Goal: Task Accomplishment & Management: Complete application form

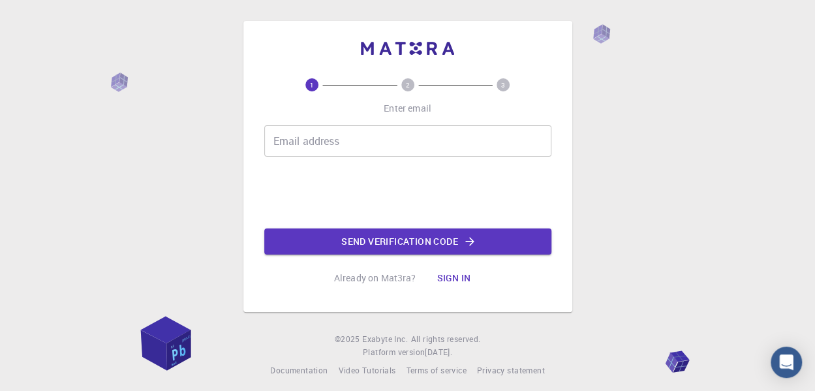
click at [339, 147] on input "Email address" at bounding box center [407, 140] width 287 height 31
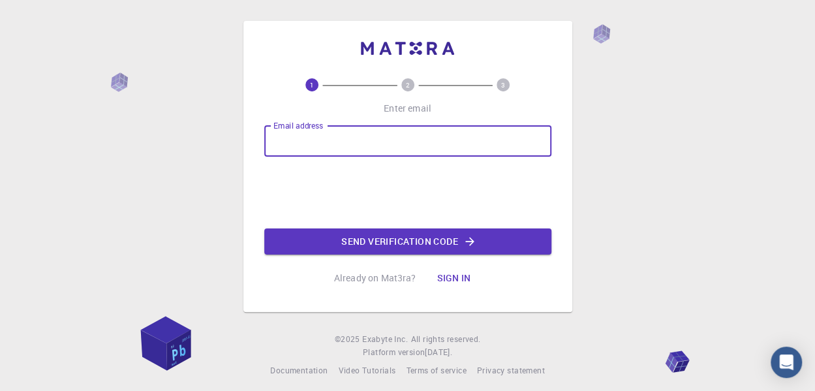
type input "[EMAIL_ADDRESS][DOMAIN_NAME]"
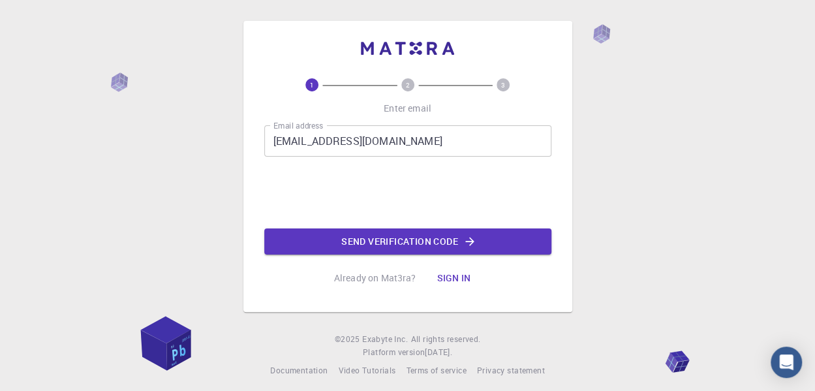
click at [426, 244] on button "Send verification code" at bounding box center [407, 242] width 287 height 26
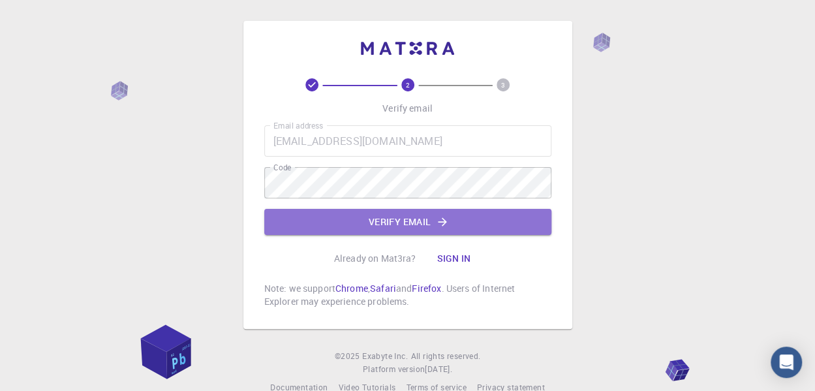
click at [419, 221] on button "Verify email" at bounding box center [407, 222] width 287 height 26
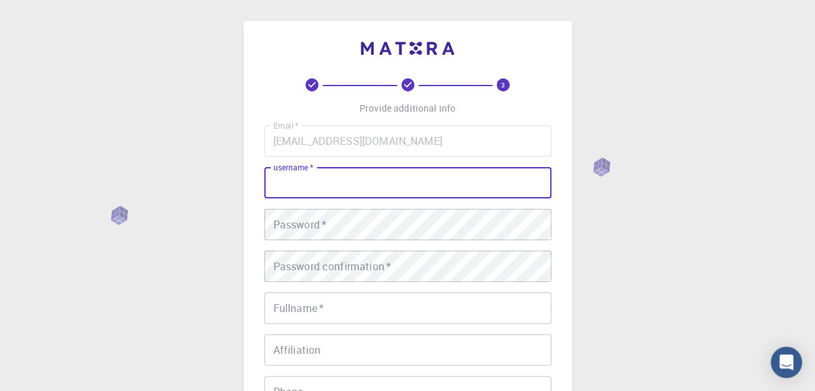
click at [317, 190] on input "username   *" at bounding box center [407, 182] width 287 height 31
type input "[PERSON_NAME]"
click at [300, 230] on div "Password   * Password   *" at bounding box center [407, 224] width 287 height 31
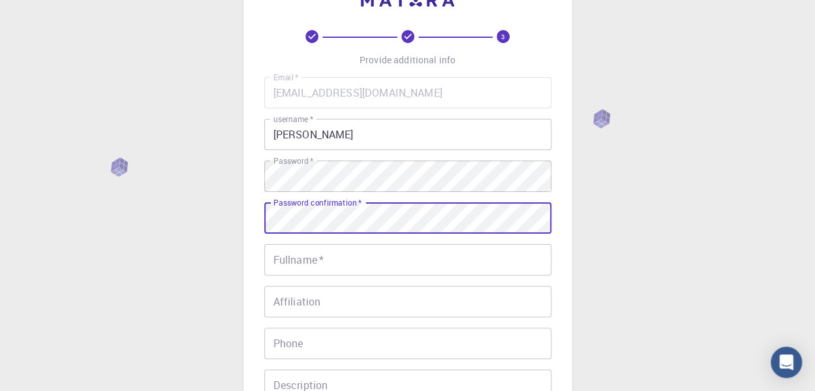
scroll to position [65, 0]
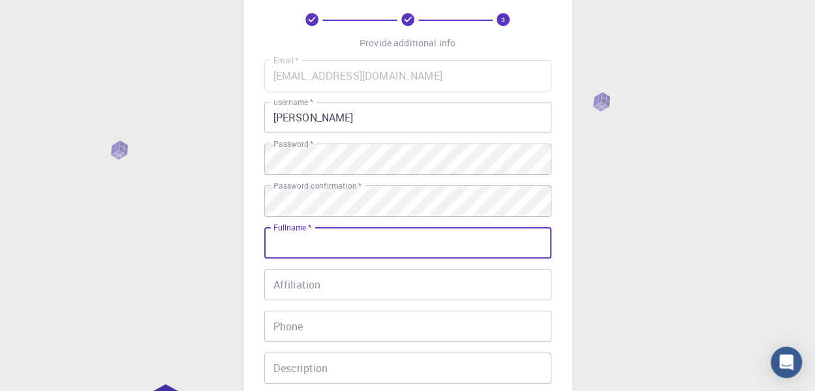
click at [301, 246] on input "Fullname   *" at bounding box center [407, 242] width 287 height 31
type input "[PERSON_NAME] [PERSON_NAME]"
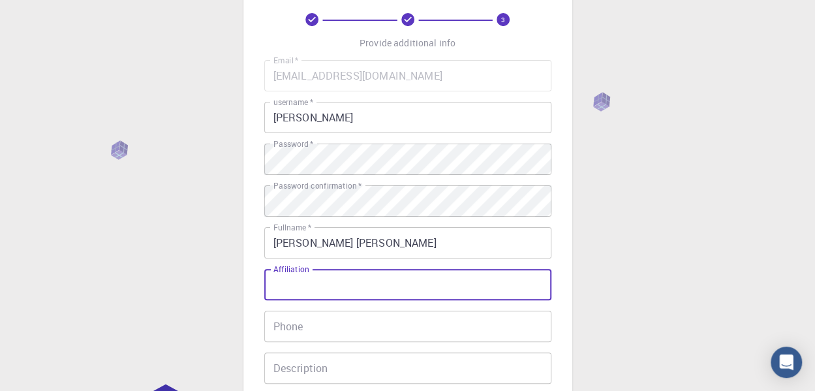
click at [328, 287] on input "Affiliation" at bounding box center [407, 284] width 287 height 31
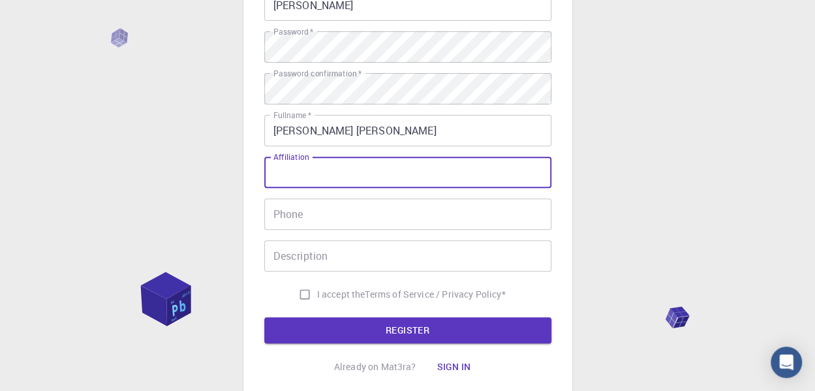
scroll to position [196, 0]
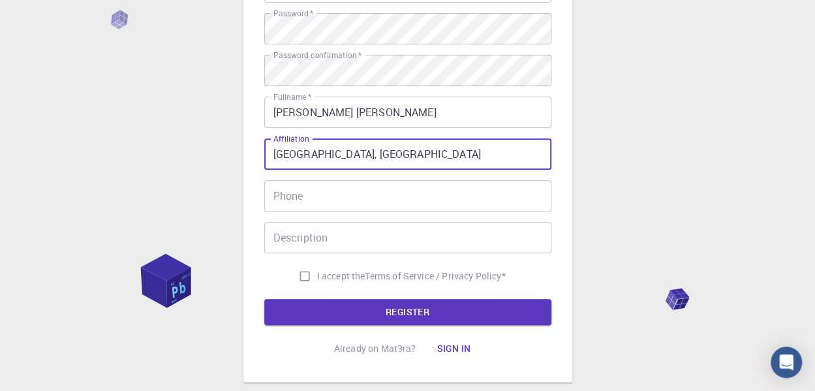
type input "[GEOGRAPHIC_DATA], [GEOGRAPHIC_DATA]"
click at [296, 202] on input "Phone" at bounding box center [407, 195] width 287 height 31
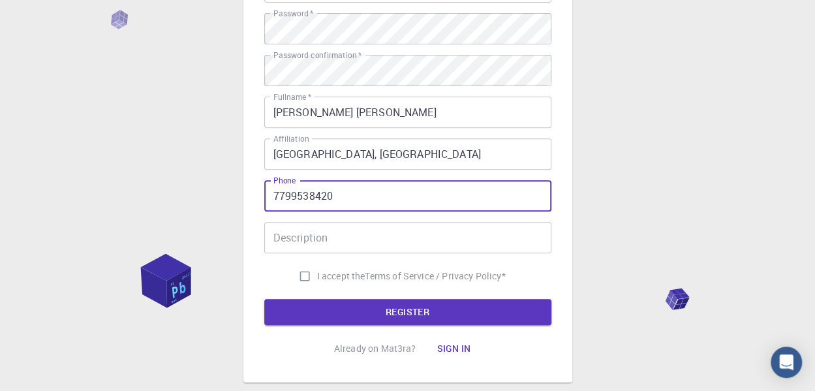
type input "7799538420"
click at [290, 247] on input "Description" at bounding box center [407, 237] width 287 height 31
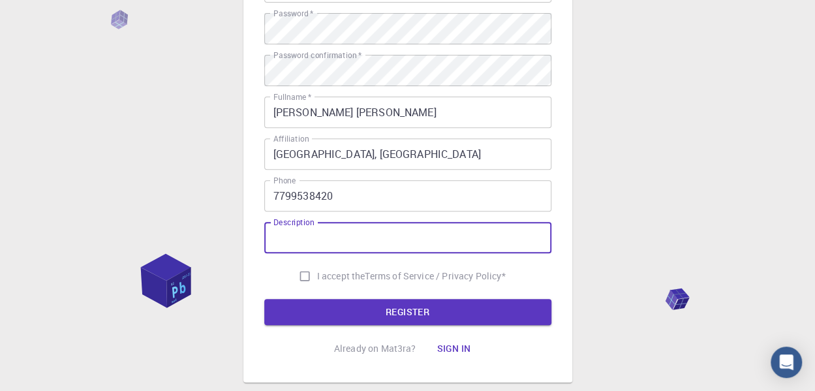
click at [298, 277] on input "I accept the Terms of Service / Privacy Policy *" at bounding box center [305, 276] width 25 height 25
checkbox input "true"
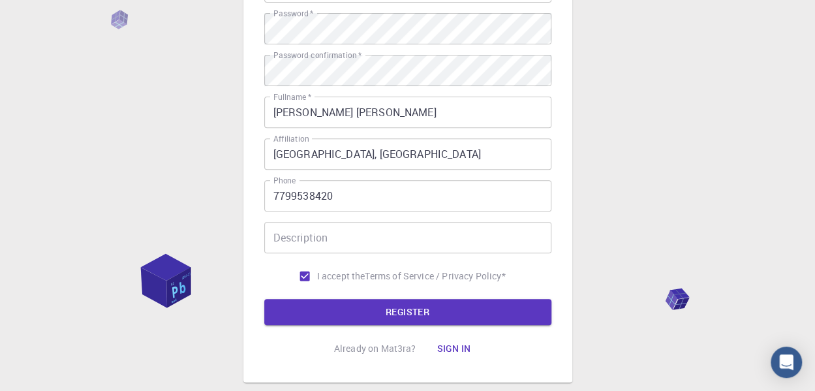
click at [447, 311] on button "REGISTER" at bounding box center [407, 312] width 287 height 26
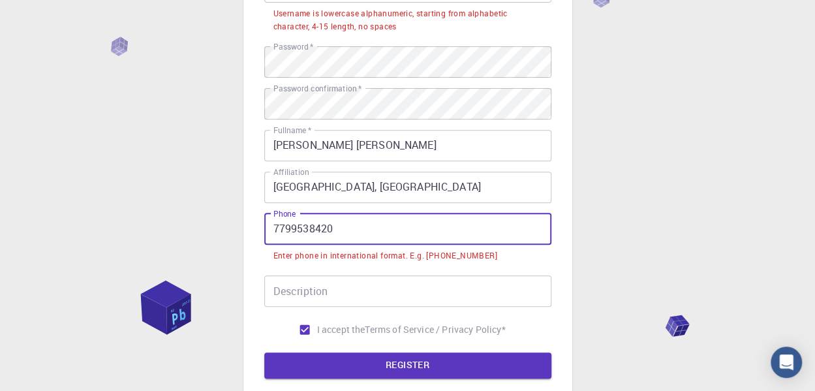
drag, startPoint x: 276, startPoint y: 233, endPoint x: 287, endPoint y: 230, distance: 11.4
click at [276, 233] on input "7799538420" at bounding box center [407, 228] width 287 height 31
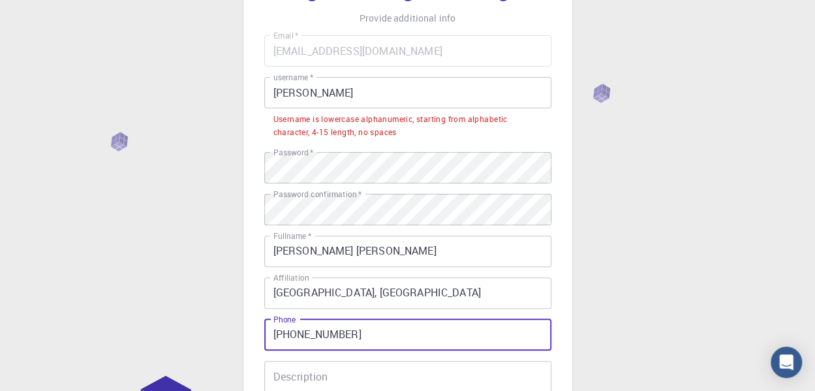
scroll to position [65, 0]
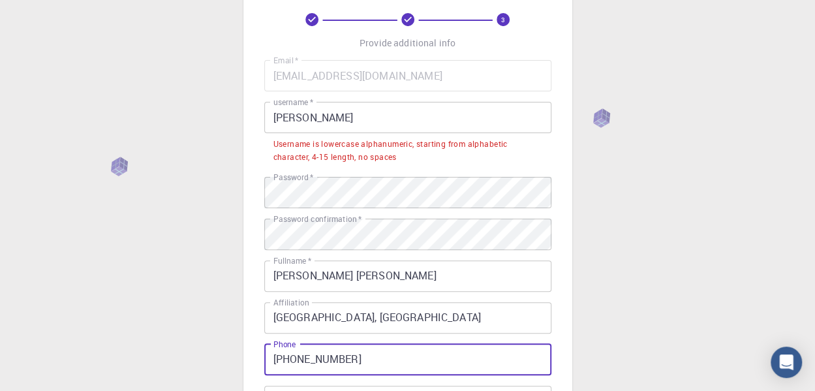
type input "[PHONE_NUMBER]"
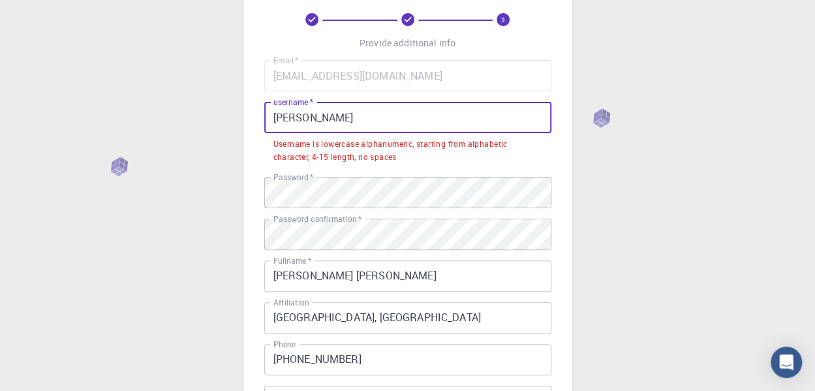
click at [332, 121] on input "[PERSON_NAME]" at bounding box center [407, 117] width 287 height 31
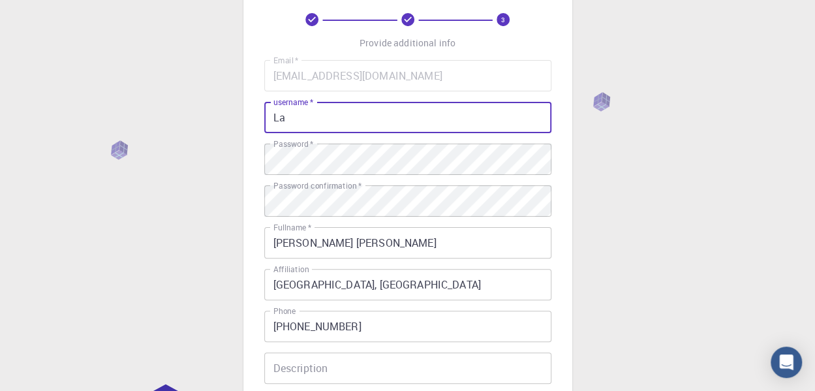
type input "L"
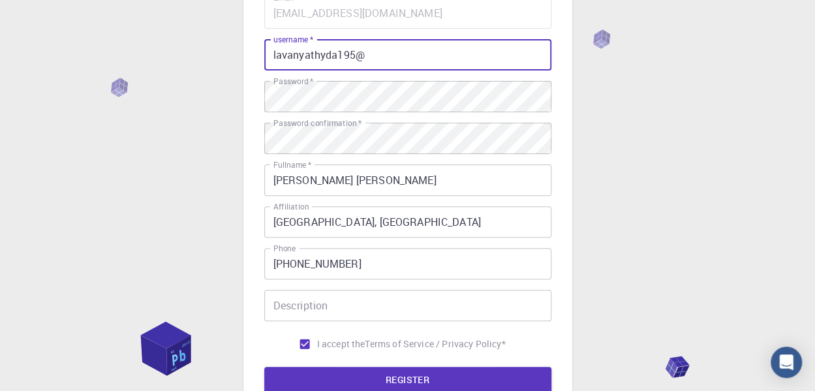
scroll to position [261, 0]
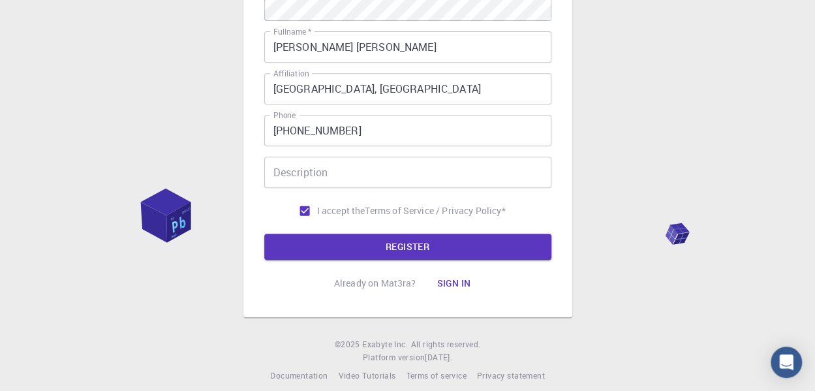
type input "lavanyathyda195@"
click at [399, 245] on button "REGISTER" at bounding box center [407, 247] width 287 height 26
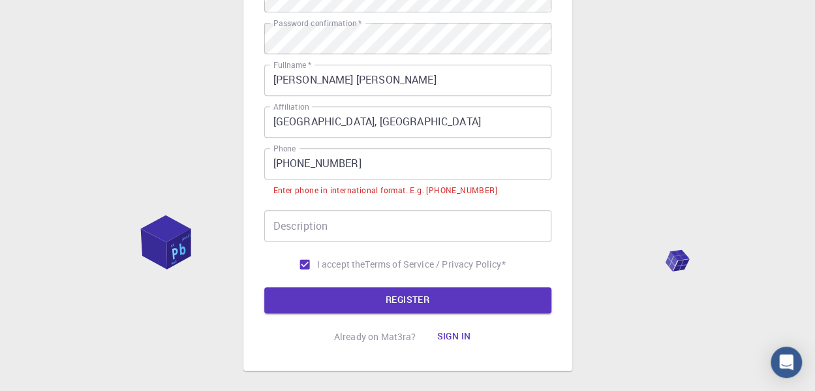
scroll to position [294, 0]
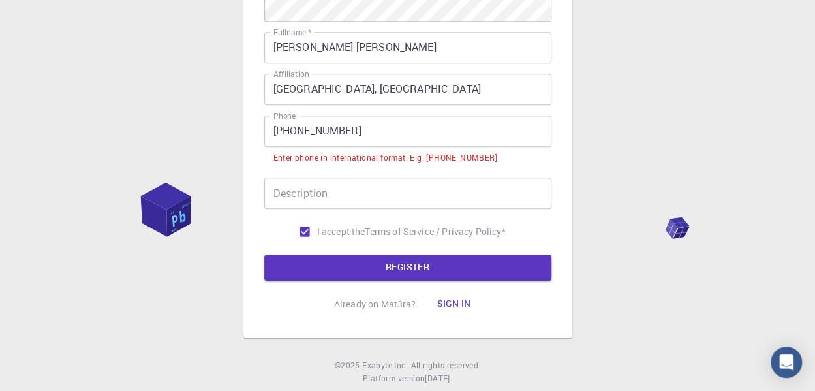
click at [307, 195] on input "Description" at bounding box center [407, 193] width 287 height 31
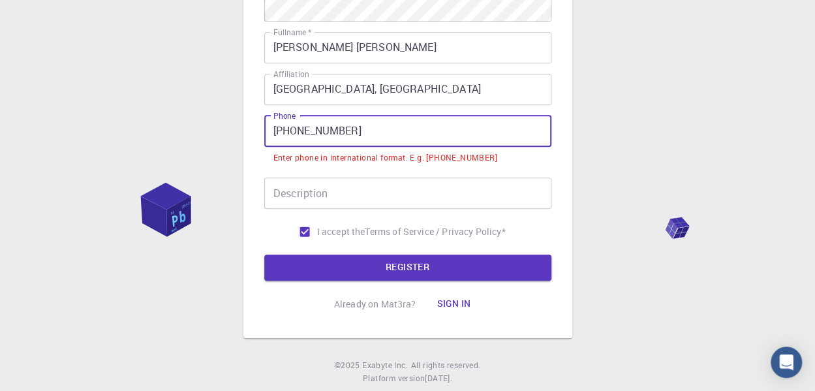
click at [293, 133] on input "[PHONE_NUMBER]" at bounding box center [407, 131] width 287 height 31
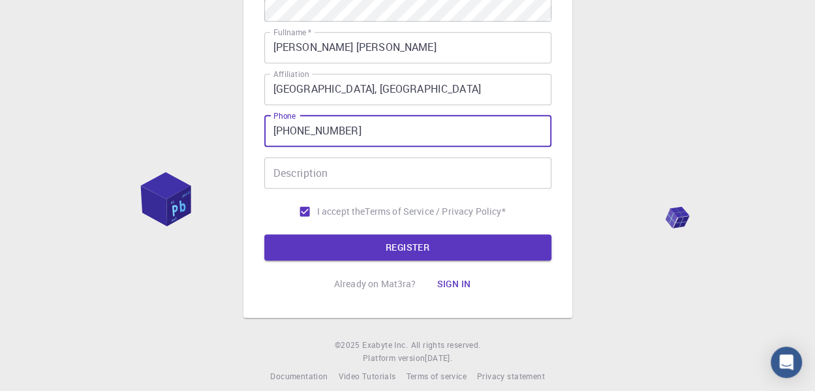
type input "[PHONE_NUMBER]"
click at [392, 241] on button "REGISTER" at bounding box center [407, 247] width 287 height 26
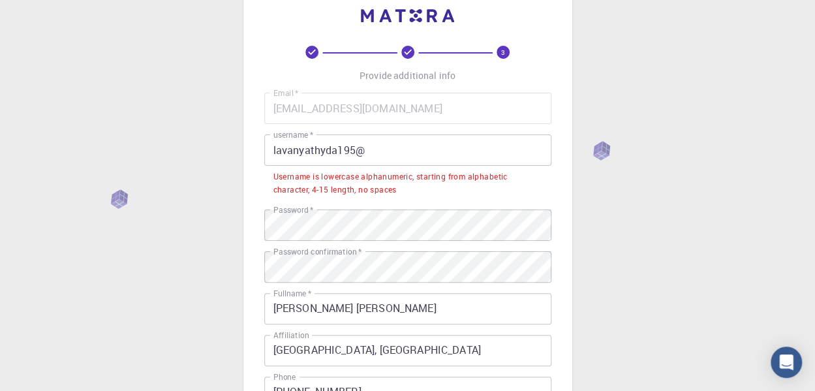
scroll to position [98, 0]
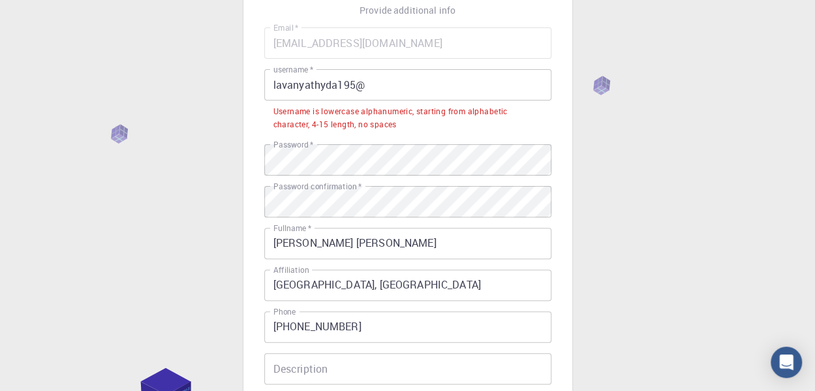
click at [366, 87] on input "lavanyathyda195@" at bounding box center [407, 84] width 287 height 31
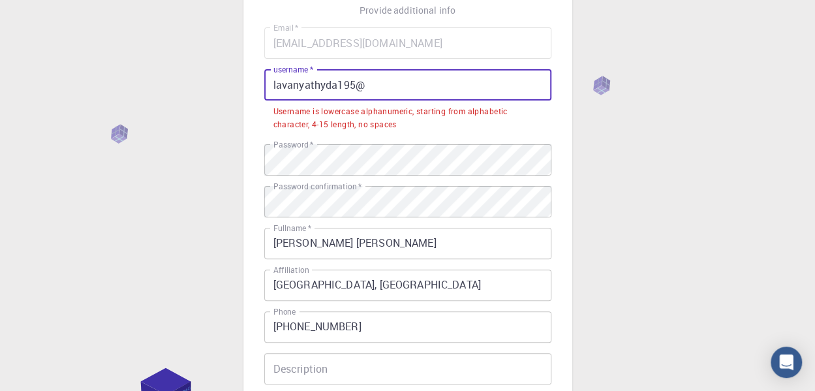
click at [368, 85] on input "lavanyathyda195@" at bounding box center [407, 84] width 287 height 31
drag, startPoint x: 368, startPoint y: 85, endPoint x: 264, endPoint y: 85, distance: 103.8
click at [264, 85] on input "lavanyathyda195@" at bounding box center [407, 84] width 287 height 31
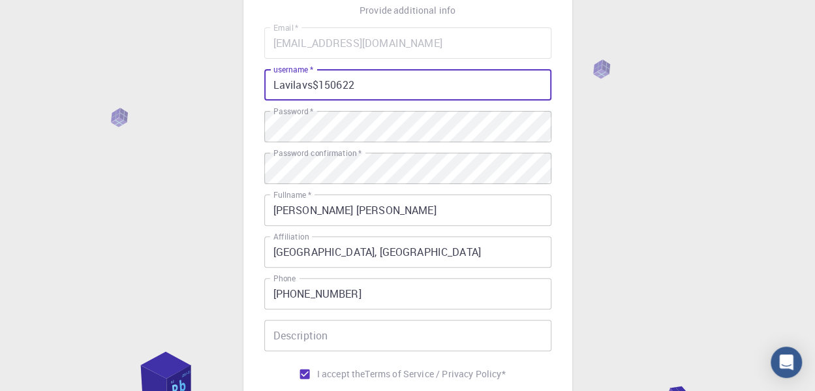
type input "Lavilavs$150622"
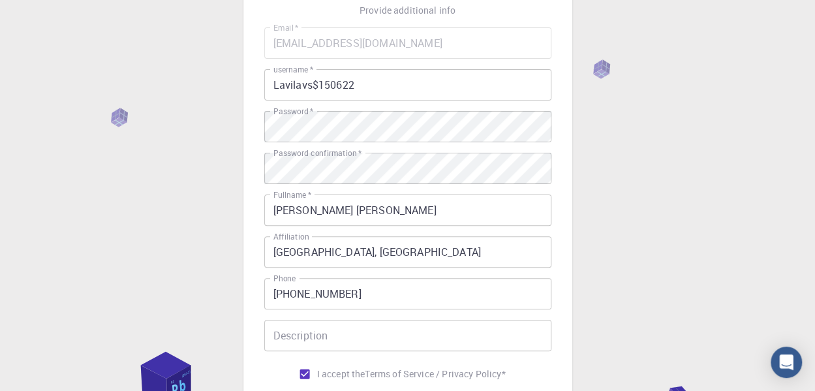
click at [611, 170] on div "3 Provide additional info Email   * [EMAIL_ADDRESS][DOMAIN_NAME] Email   * user…" at bounding box center [407, 234] width 815 height 665
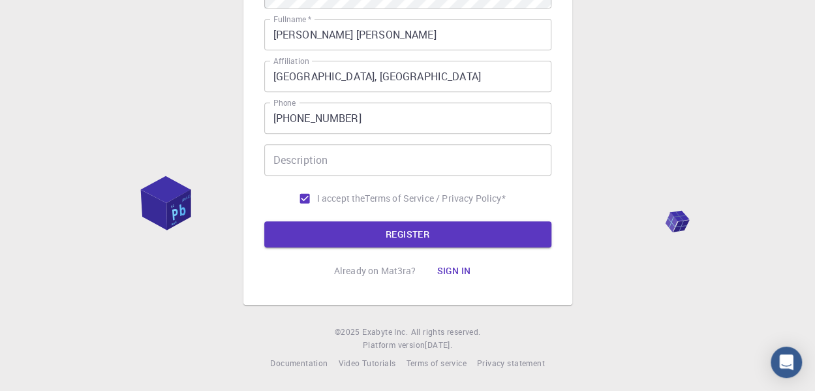
click at [358, 236] on button "REGISTER" at bounding box center [407, 234] width 287 height 26
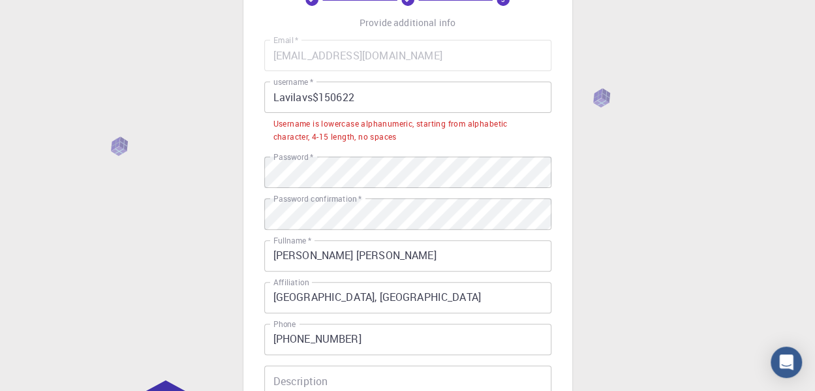
scroll to position [112, 0]
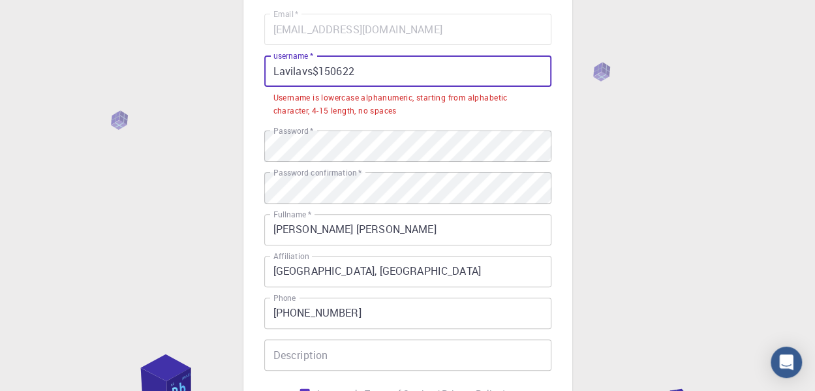
drag, startPoint x: 364, startPoint y: 74, endPoint x: 265, endPoint y: 82, distance: 99.0
click at [265, 82] on input "Lavilavs$150622" at bounding box center [407, 70] width 287 height 31
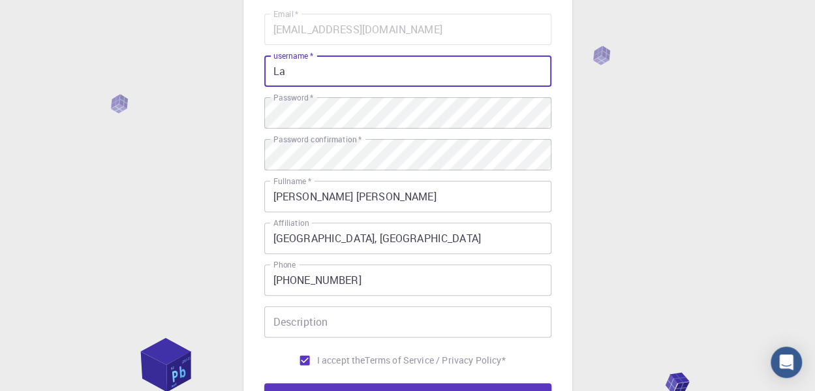
type input "L"
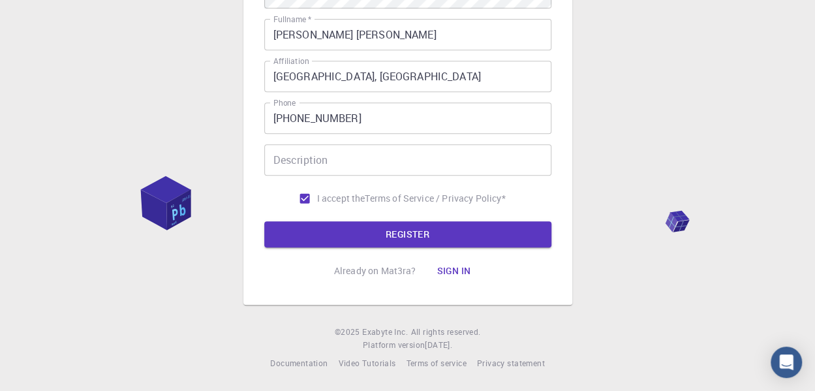
type input "lavanyalavs$2206"
click at [402, 234] on button "REGISTER" at bounding box center [407, 234] width 287 height 26
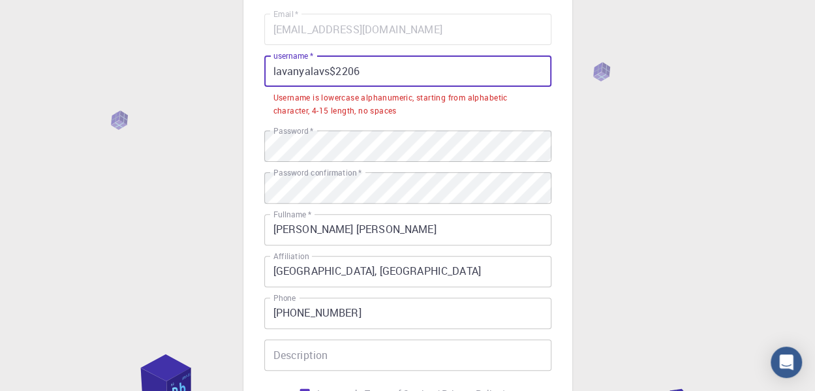
drag, startPoint x: 364, startPoint y: 75, endPoint x: 177, endPoint y: 81, distance: 187.5
click at [177, 81] on div "3 Provide additional info Email   * [EMAIL_ADDRESS][DOMAIN_NAME] Email   * user…" at bounding box center [407, 237] width 815 height 698
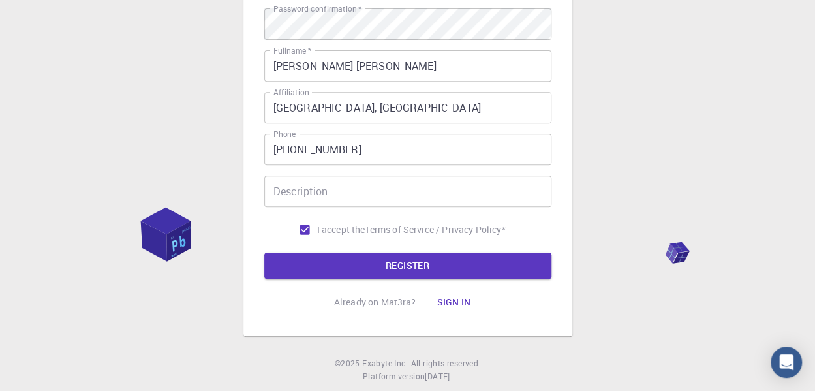
click at [398, 262] on button "REGISTER" at bounding box center [407, 266] width 287 height 26
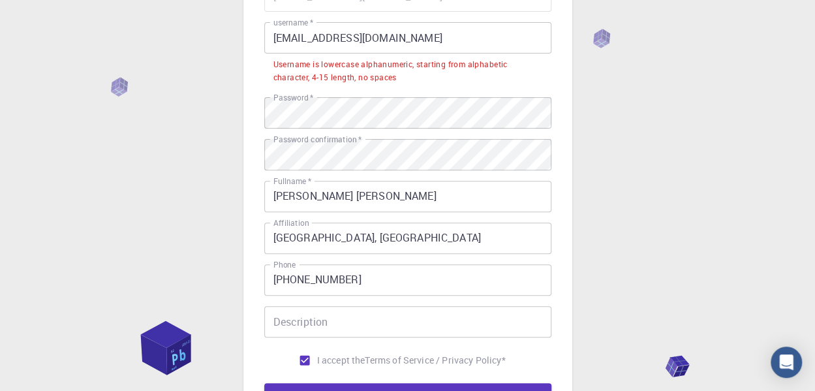
scroll to position [80, 0]
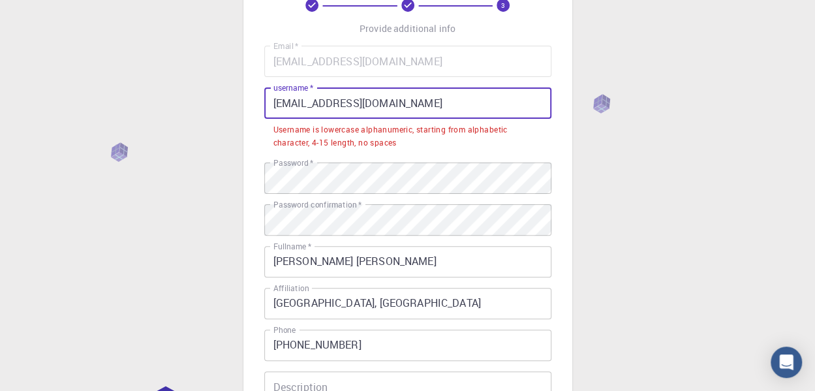
drag, startPoint x: 400, startPoint y: 106, endPoint x: 252, endPoint y: 103, distance: 147.6
click at [252, 103] on div "3 Provide additional info Email   * [EMAIL_ADDRESS][DOMAIN_NAME] Email   * user…" at bounding box center [408, 236] width 329 height 591
drag, startPoint x: 438, startPoint y: 109, endPoint x: 276, endPoint y: 111, distance: 162.6
click at [276, 111] on input "[EMAIL_ADDRESS][DOMAIN_NAME]" at bounding box center [407, 102] width 287 height 31
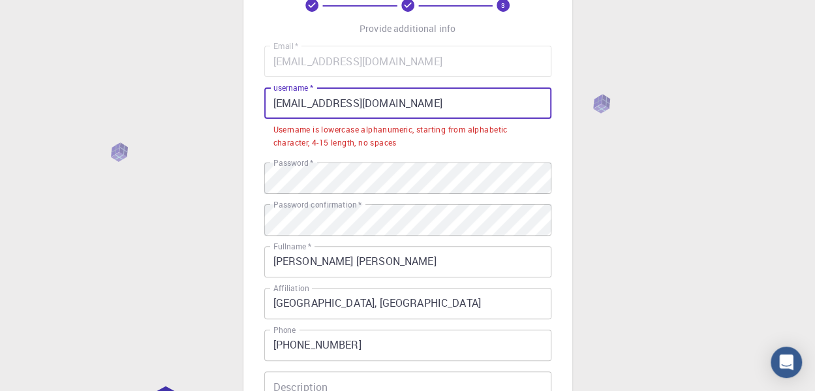
click at [276, 111] on input "[EMAIL_ADDRESS][DOMAIN_NAME]" at bounding box center [407, 102] width 287 height 31
click at [266, 111] on input "[EMAIL_ADDRESS][DOMAIN_NAME]" at bounding box center [407, 102] width 287 height 31
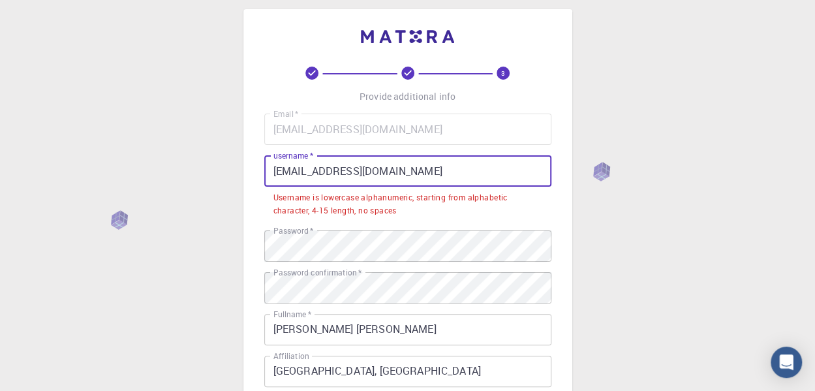
scroll to position [0, 0]
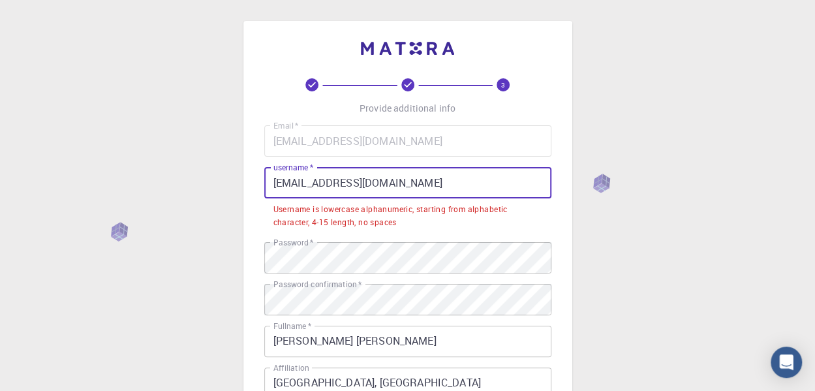
click at [413, 185] on input "[EMAIL_ADDRESS][DOMAIN_NAME]" at bounding box center [407, 182] width 287 height 31
click at [414, 184] on input "[EMAIL_ADDRESS][DOMAIN_NAME]" at bounding box center [407, 182] width 287 height 31
drag, startPoint x: 414, startPoint y: 184, endPoint x: 309, endPoint y: 191, distance: 104.7
click at [309, 191] on input "[EMAIL_ADDRESS][DOMAIN_NAME]" at bounding box center [407, 182] width 287 height 31
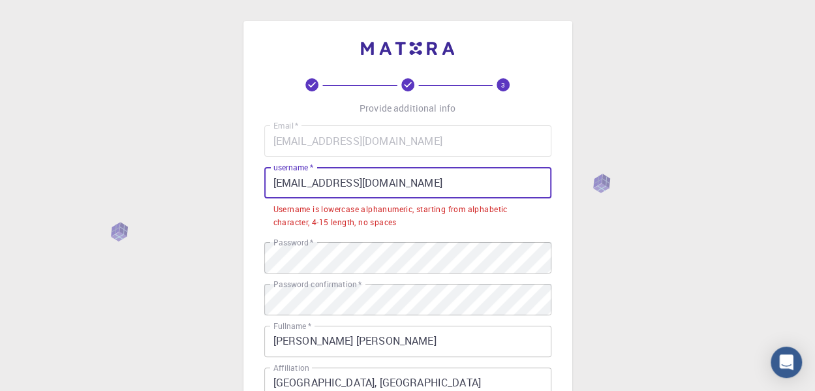
click at [427, 178] on input "[EMAIL_ADDRESS][DOMAIN_NAME]" at bounding box center [407, 182] width 287 height 31
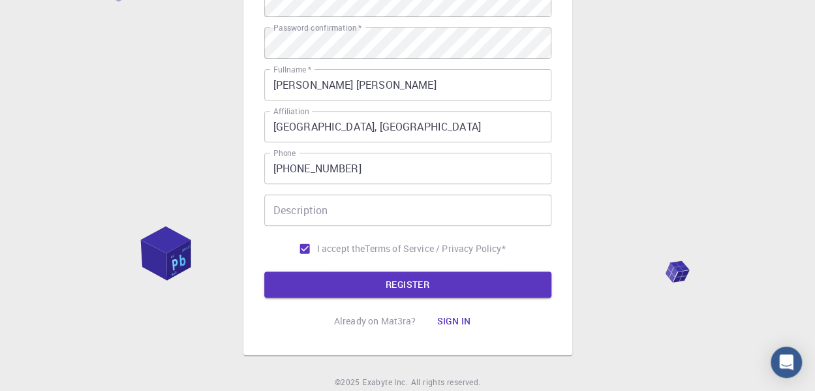
scroll to position [261, 0]
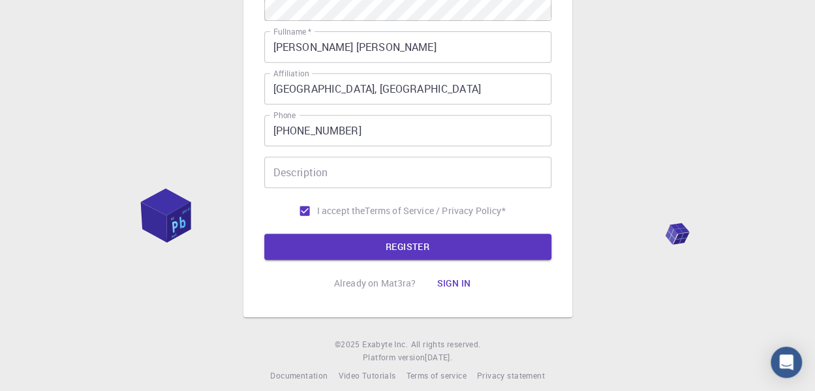
click at [401, 246] on button "REGISTER" at bounding box center [407, 247] width 287 height 26
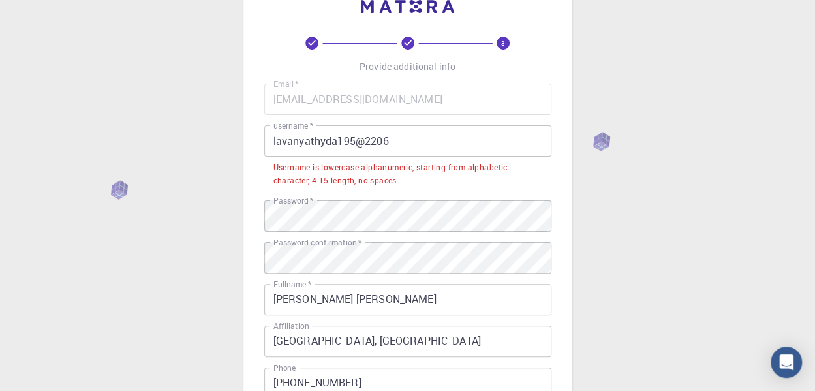
scroll to position [65, 0]
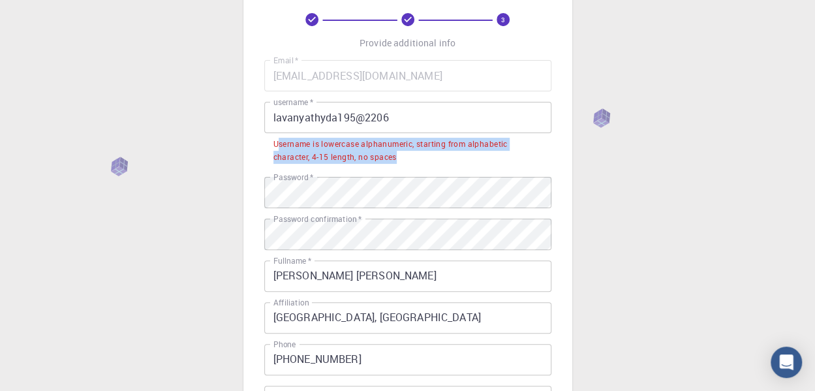
drag, startPoint x: 277, startPoint y: 142, endPoint x: 413, endPoint y: 160, distance: 137.0
click at [413, 161] on div "Username is lowercase alphanumeric, starting from alphabetic character, 4-15 le…" at bounding box center [408, 151] width 269 height 26
drag, startPoint x: 273, startPoint y: 140, endPoint x: 417, endPoint y: 162, distance: 145.9
click at [417, 162] on div "Username is lowercase alphanumeric, starting from alphabetic character, 4-15 le…" at bounding box center [408, 151] width 269 height 26
copy div "Username is lowercase alphanumeric, starting from alphabetic character, 4-15 le…"
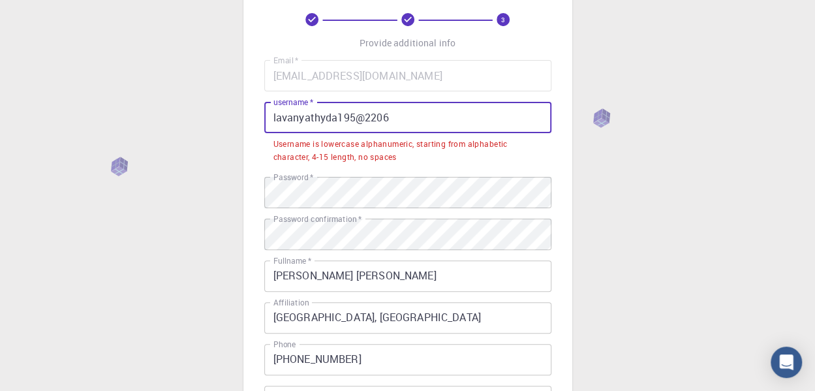
drag, startPoint x: 362, startPoint y: 116, endPoint x: 372, endPoint y: 114, distance: 10.5
click at [362, 116] on input "lavanyathyda195@2206" at bounding box center [407, 117] width 287 height 31
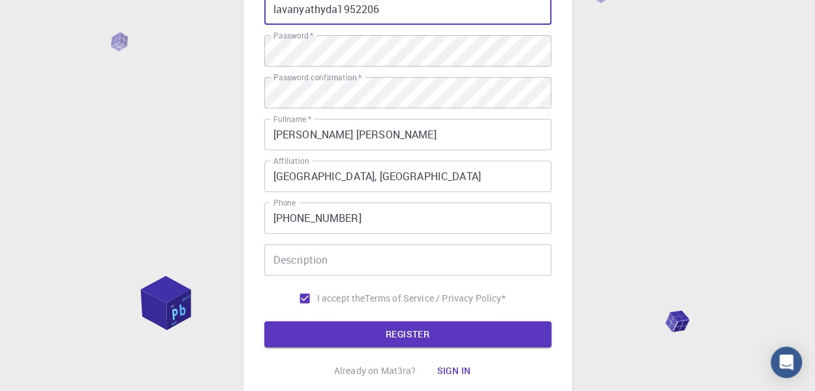
scroll to position [274, 0]
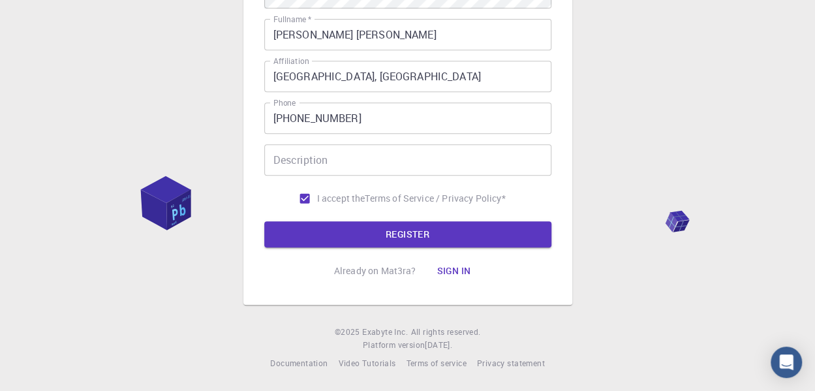
click at [383, 229] on button "REGISTER" at bounding box center [407, 234] width 287 height 26
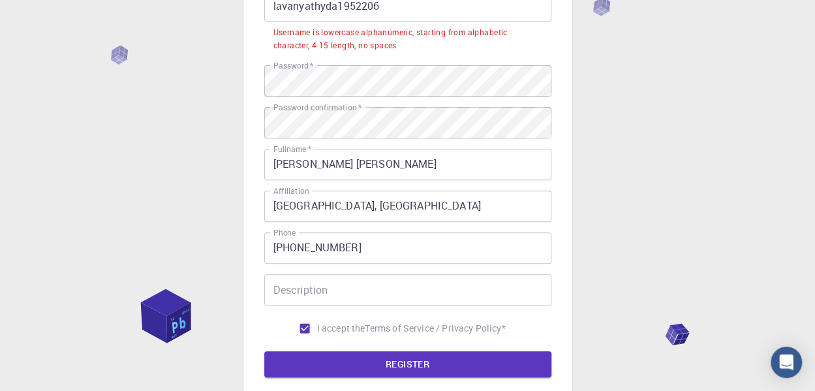
scroll to position [46, 0]
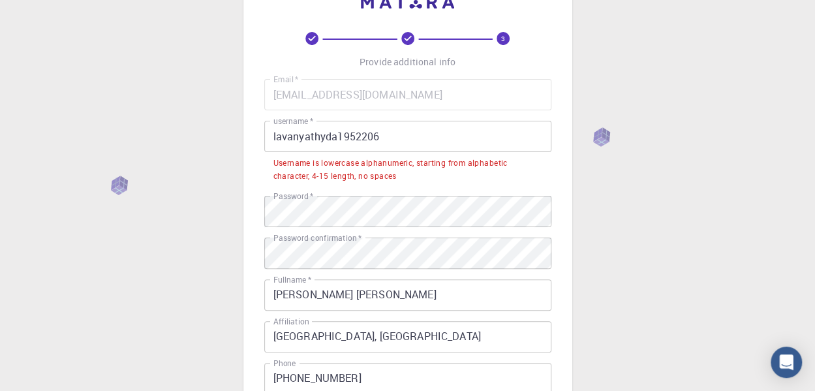
click at [626, 180] on div "3 Provide additional info Email   * [EMAIL_ADDRESS][DOMAIN_NAME] Email   * user…" at bounding box center [407, 303] width 815 height 698
click at [338, 134] on input "lavanyathyda1952206" at bounding box center [407, 136] width 287 height 31
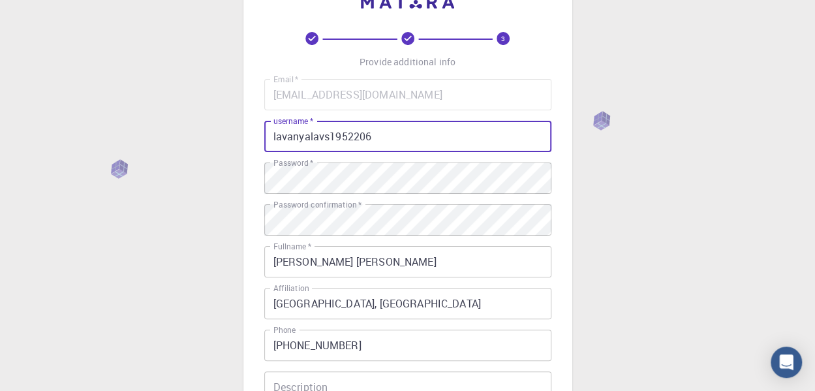
click at [346, 135] on input "lavanyalavs1952206" at bounding box center [407, 136] width 287 height 31
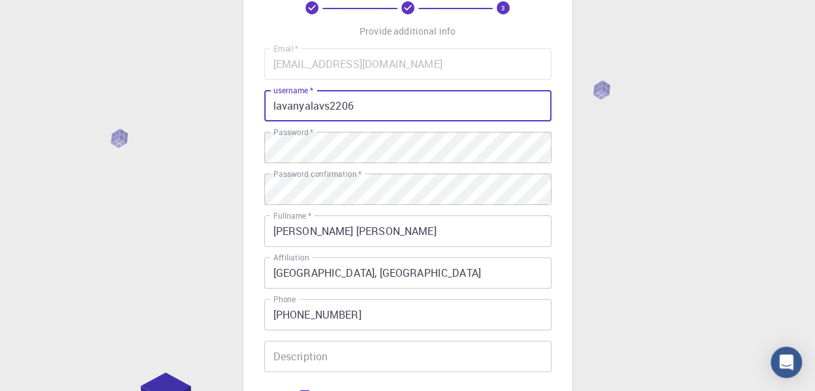
scroll to position [274, 0]
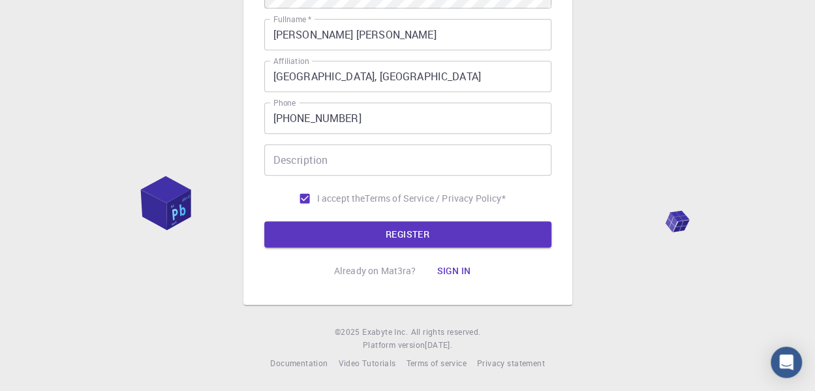
type input "lavanyalavs2206"
click at [404, 229] on button "REGISTER" at bounding box center [407, 234] width 287 height 26
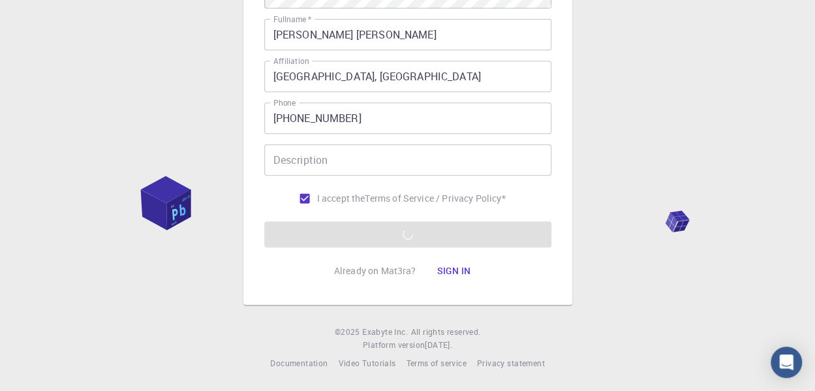
click at [721, 44] on div "3 Provide additional info Email   * [EMAIL_ADDRESS][DOMAIN_NAME] Email   * user…" at bounding box center [407, 58] width 815 height 665
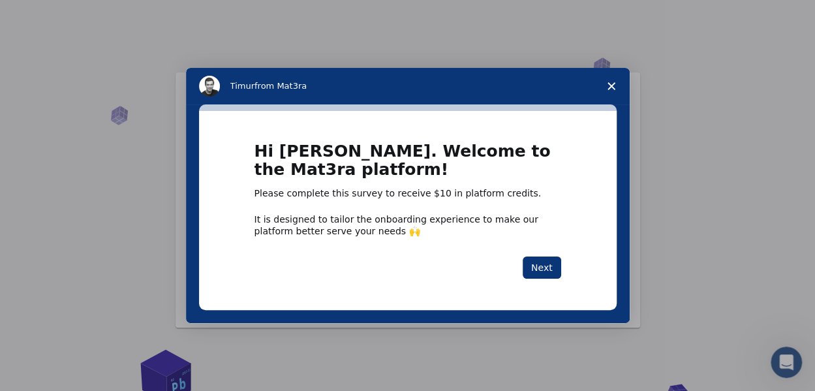
click at [548, 268] on button "Next" at bounding box center [542, 268] width 39 height 22
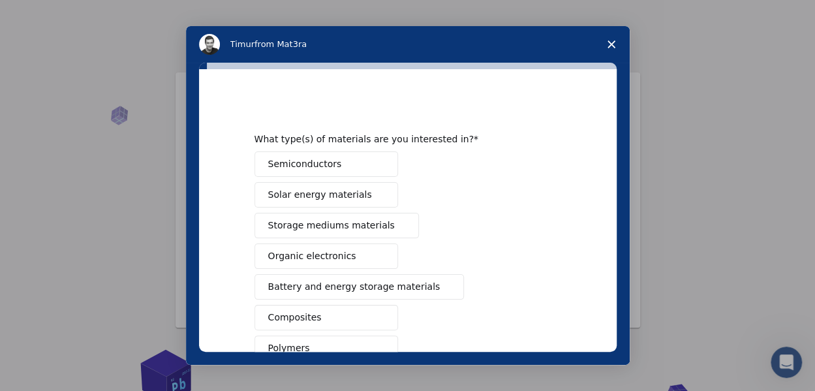
click at [340, 163] on button "Semiconductors" at bounding box center [327, 163] width 144 height 25
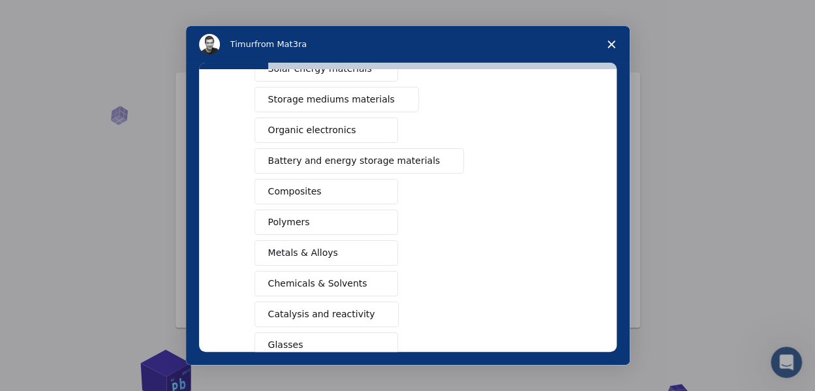
scroll to position [234, 0]
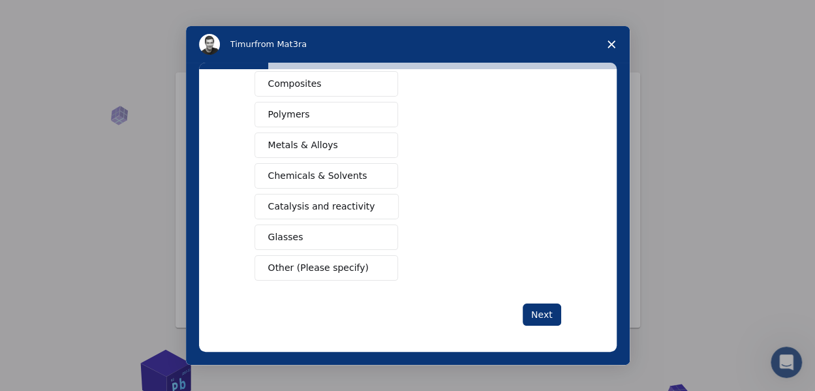
click at [528, 305] on button "Next" at bounding box center [542, 315] width 39 height 22
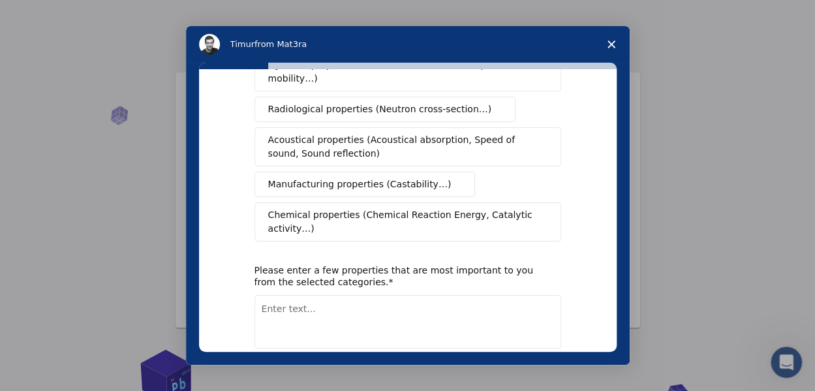
scroll to position [0, 0]
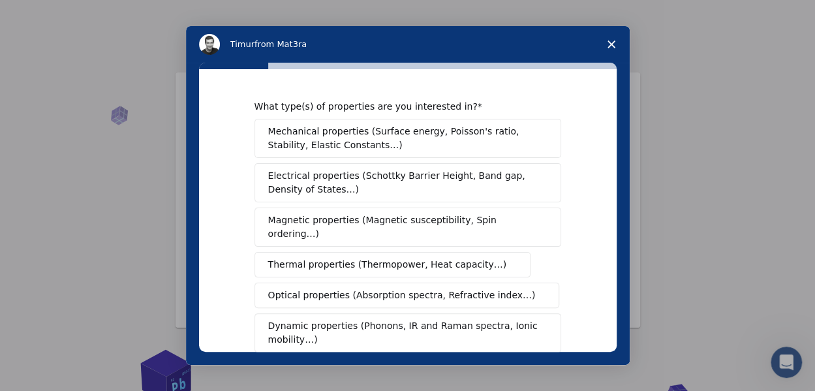
click at [345, 184] on span "Electrical properties (Schottky Barrier Height, Band gap, Density of States…)" at bounding box center [404, 182] width 272 height 27
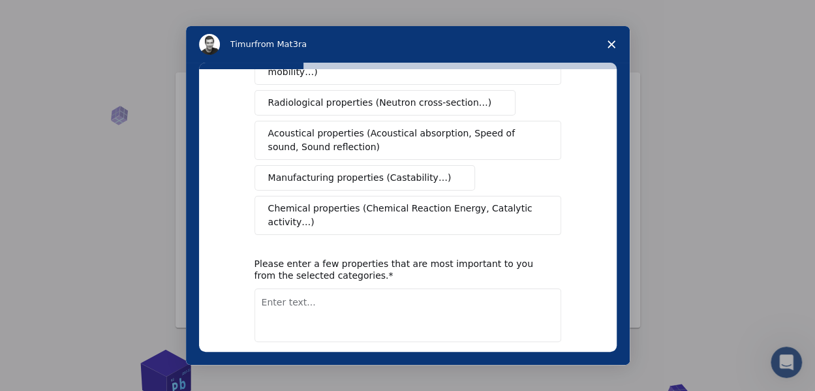
scroll to position [302, 0]
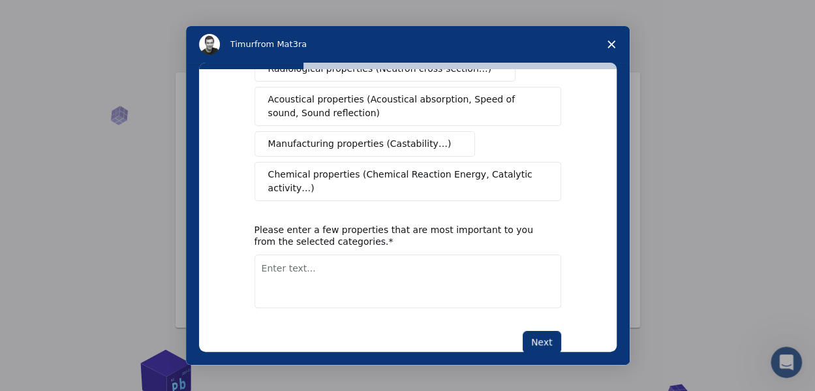
click at [535, 331] on button "Next" at bounding box center [542, 342] width 39 height 22
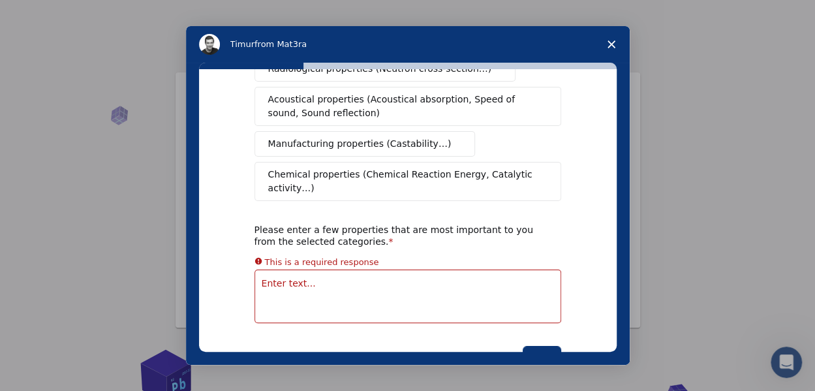
click at [280, 270] on textarea "Enter text..." at bounding box center [408, 297] width 307 height 54
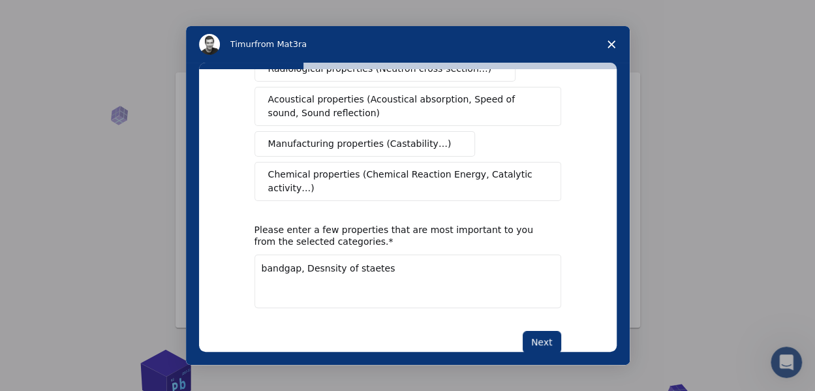
drag, startPoint x: 313, startPoint y: 240, endPoint x: 325, endPoint y: 238, distance: 11.9
click at [371, 255] on textarea "bandgap, Density of staetes" at bounding box center [408, 282] width 307 height 54
type textarea "bandgap, Density of states, Defect density and barrier height"
click at [545, 331] on button "Next" at bounding box center [542, 342] width 39 height 22
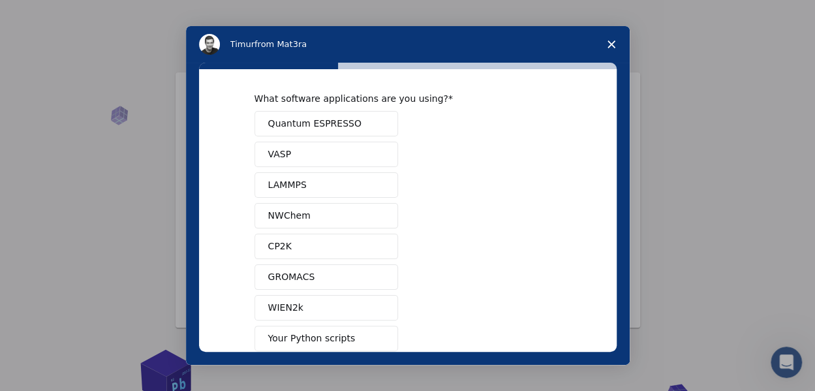
scroll to position [0, 0]
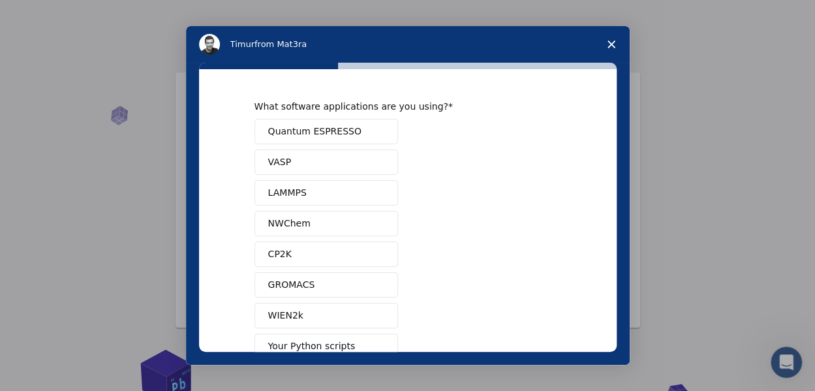
click at [351, 136] on button "Quantum ESPRESSO" at bounding box center [327, 131] width 144 height 25
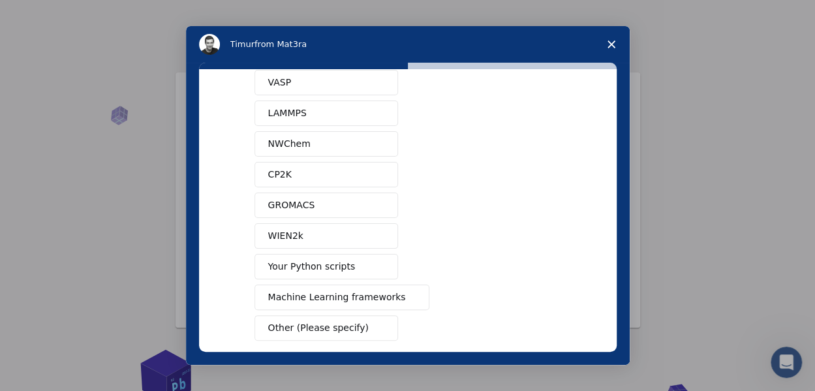
scroll to position [140, 0]
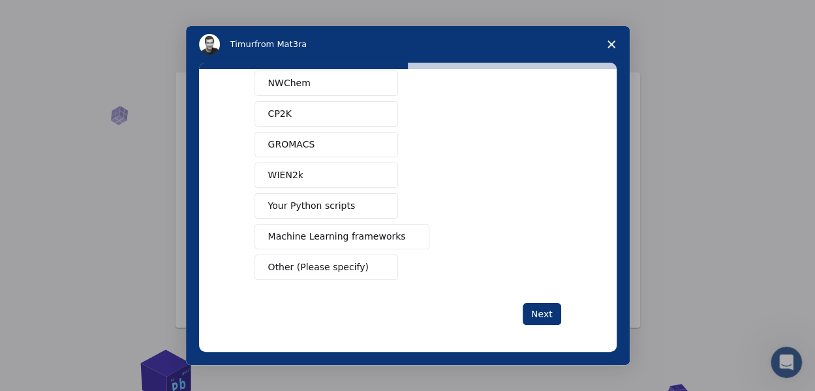
click at [552, 308] on button "Next" at bounding box center [542, 314] width 39 height 22
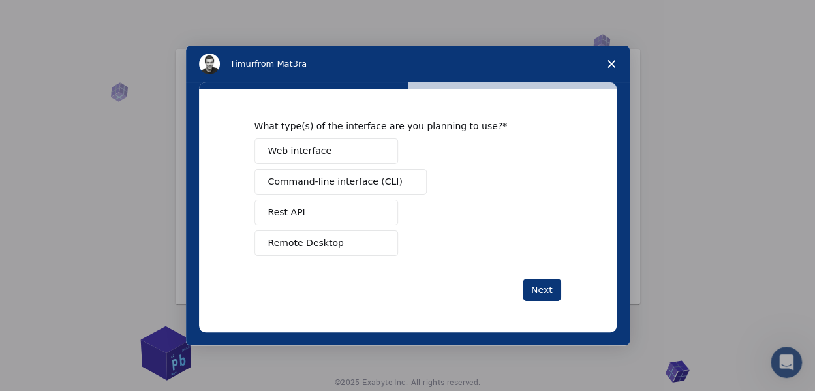
scroll to position [0, 0]
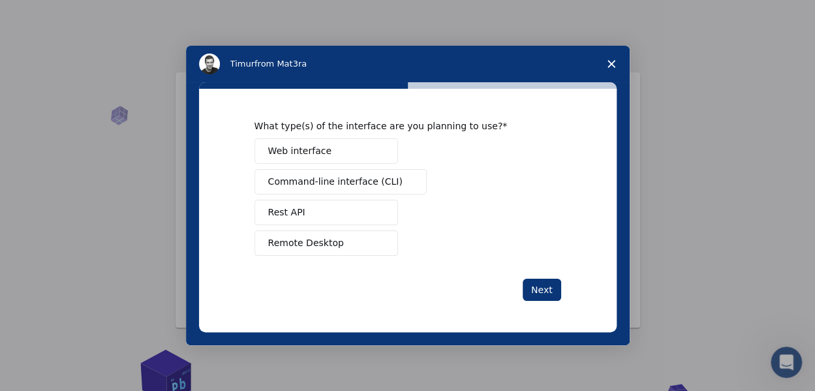
click at [341, 243] on button "Remote Desktop" at bounding box center [327, 242] width 144 height 25
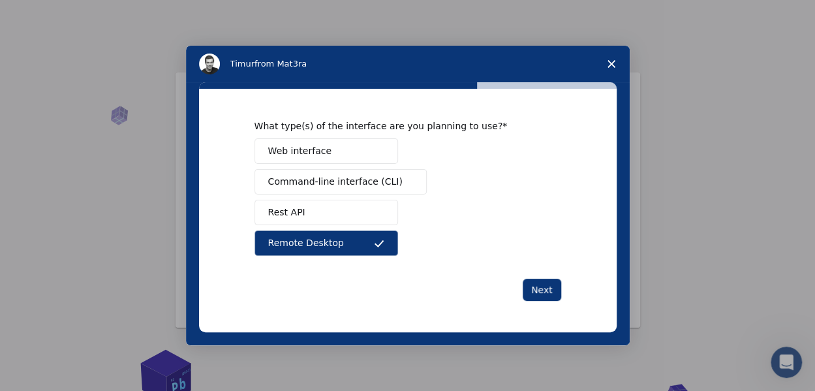
click at [538, 283] on button "Next" at bounding box center [542, 290] width 39 height 22
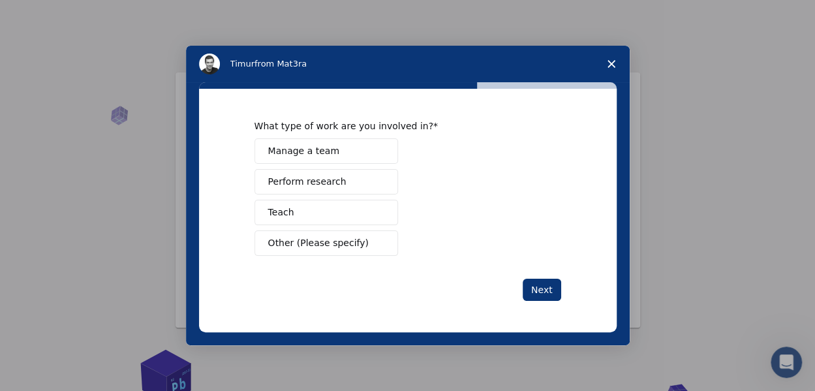
click at [315, 185] on span "Perform research" at bounding box center [307, 182] width 78 height 14
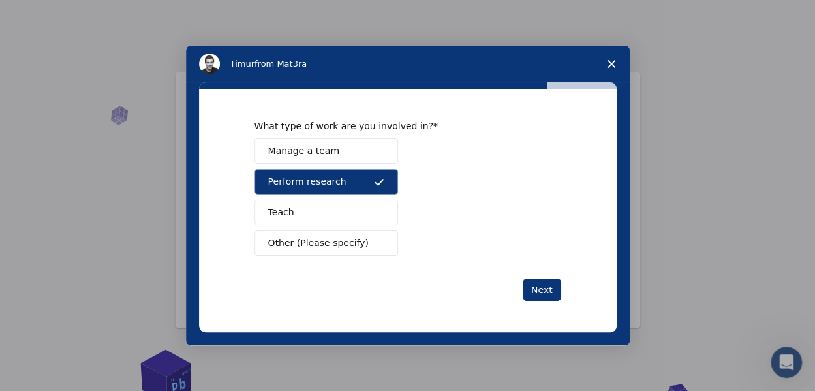
click at [548, 294] on button "Next" at bounding box center [542, 290] width 39 height 22
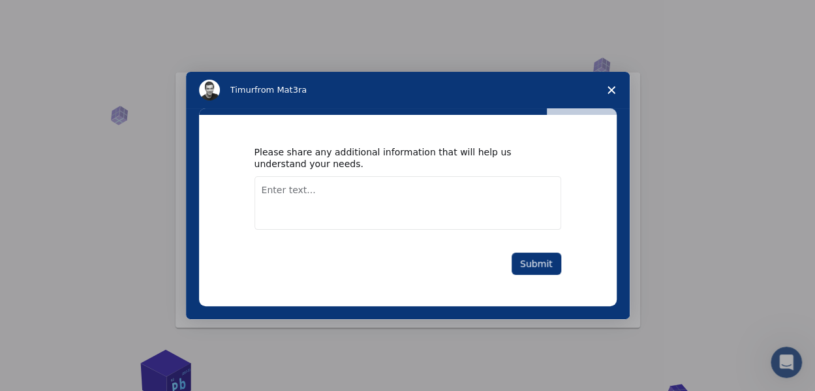
click at [308, 195] on textarea "Enter text..." at bounding box center [408, 203] width 307 height 54
click at [526, 261] on button "Submit" at bounding box center [537, 264] width 50 height 22
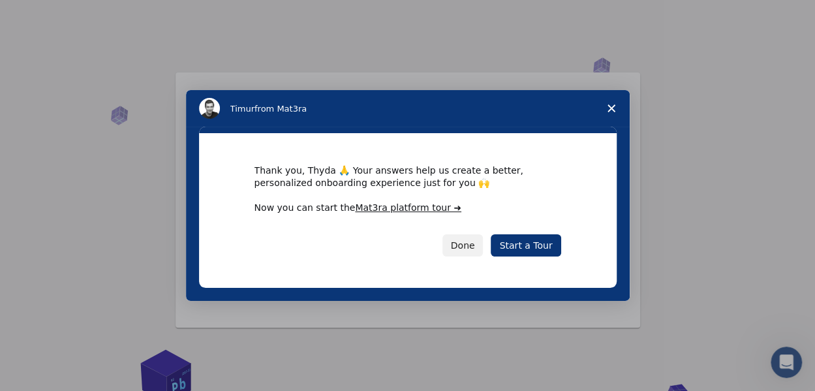
click at [525, 249] on link "Start a Tour" at bounding box center [526, 245] width 70 height 22
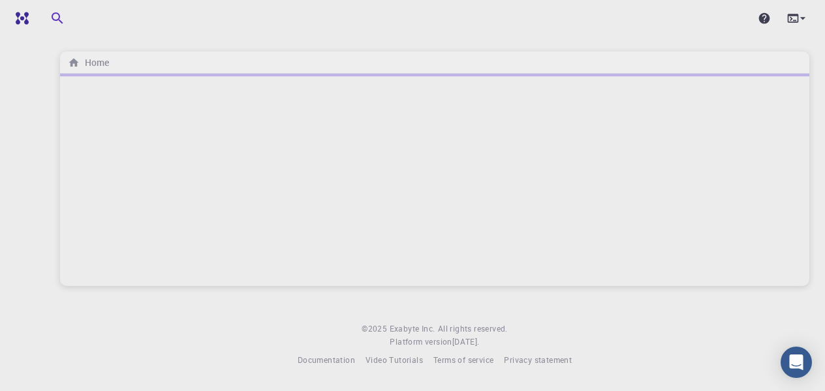
click at [575, 159] on div at bounding box center [435, 180] width 750 height 212
click at [486, 32] on div at bounding box center [435, 18] width 812 height 37
